Goal: Information Seeking & Learning: Learn about a topic

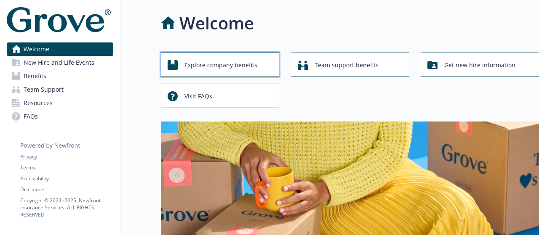
click at [223, 69] on span "Explore company benefits" at bounding box center [220, 65] width 73 height 16
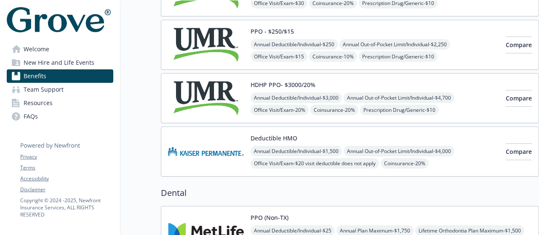
click at [56, 96] on span "Team Support" at bounding box center [44, 89] width 40 height 13
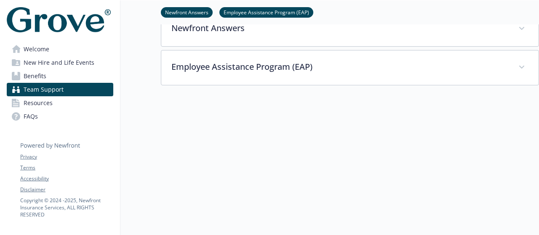
scroll to position [295, 0]
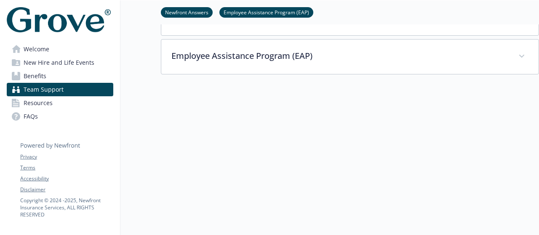
click at [61, 102] on link "Resources" at bounding box center [60, 102] width 106 height 13
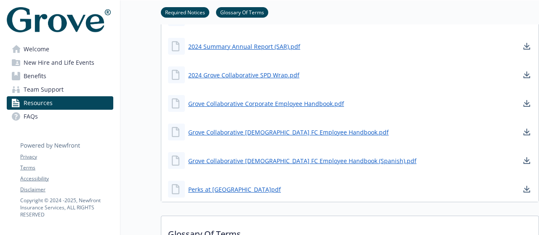
scroll to position [716, 0]
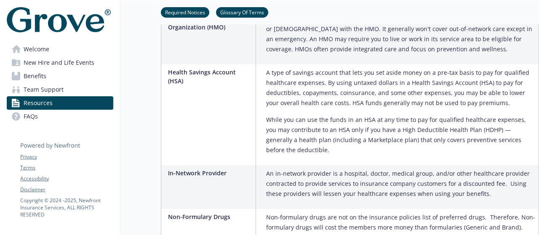
click at [77, 51] on link "Welcome" at bounding box center [60, 48] width 106 height 13
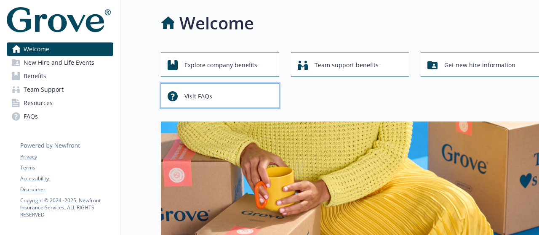
click at [225, 90] on div "Visit FAQs" at bounding box center [220, 96] width 107 height 16
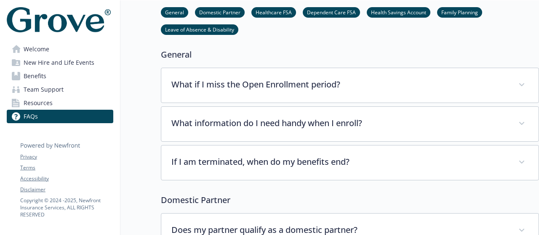
scroll to position [84, 0]
